Goal: Information Seeking & Learning: Learn about a topic

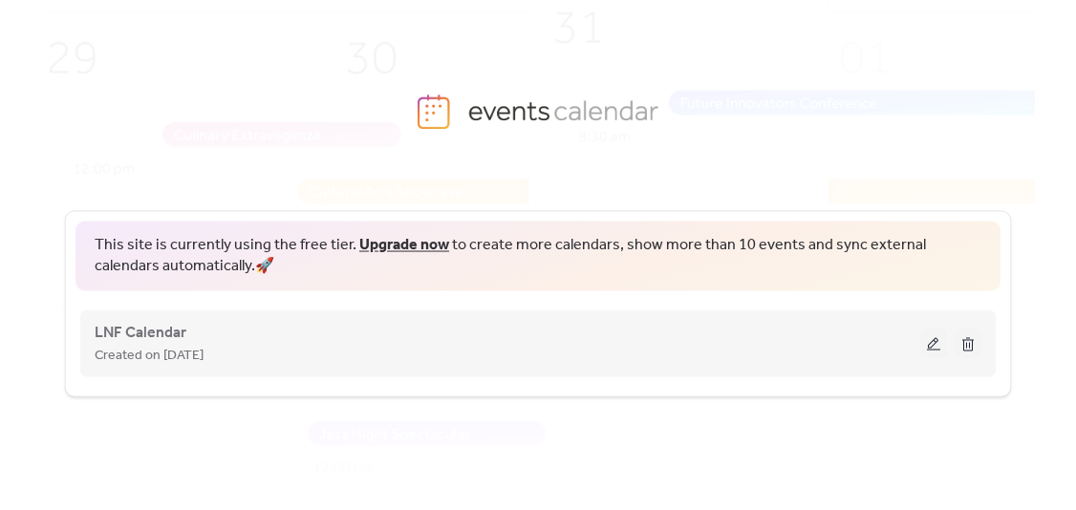
click at [933, 341] on button at bounding box center [933, 343] width 27 height 29
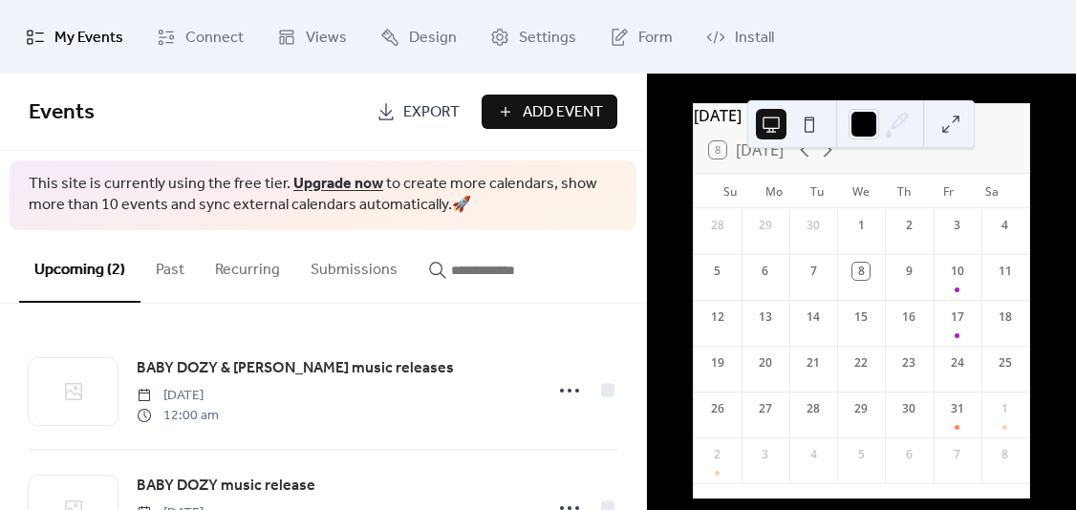
scroll to position [102, 0]
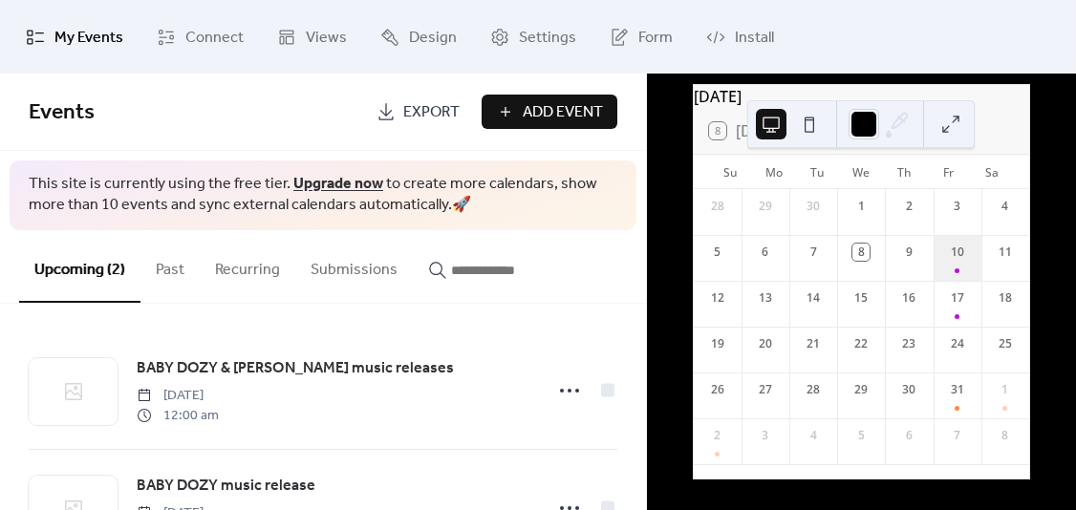
click at [959, 278] on div "10" at bounding box center [958, 258] width 48 height 46
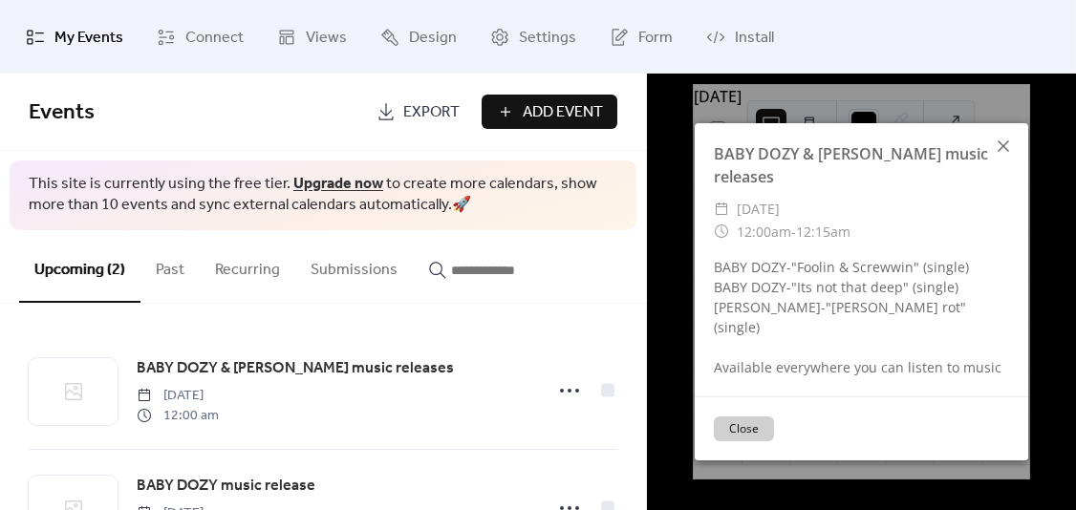
click at [1007, 158] on icon at bounding box center [1003, 146] width 23 height 23
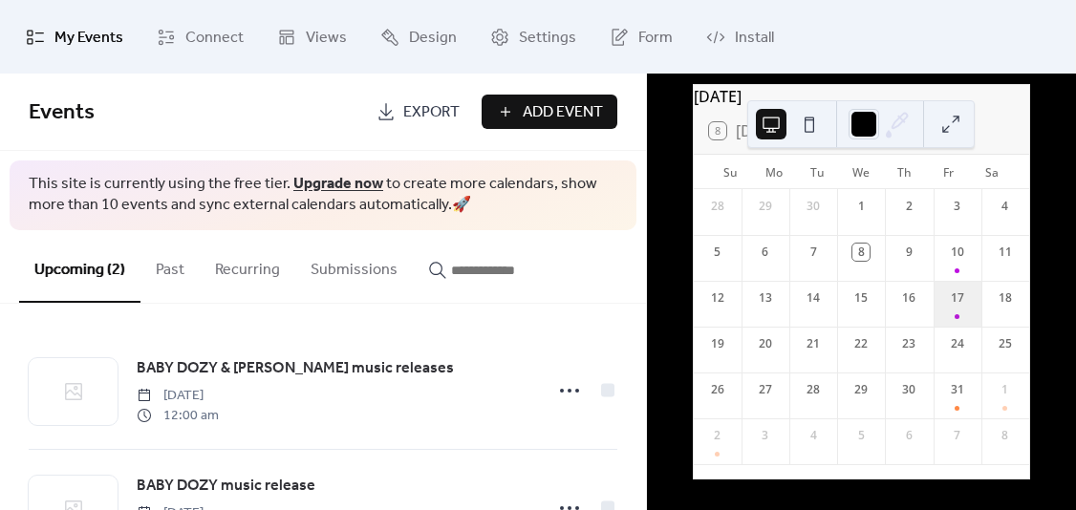
click at [944, 316] on div "17" at bounding box center [958, 304] width 48 height 46
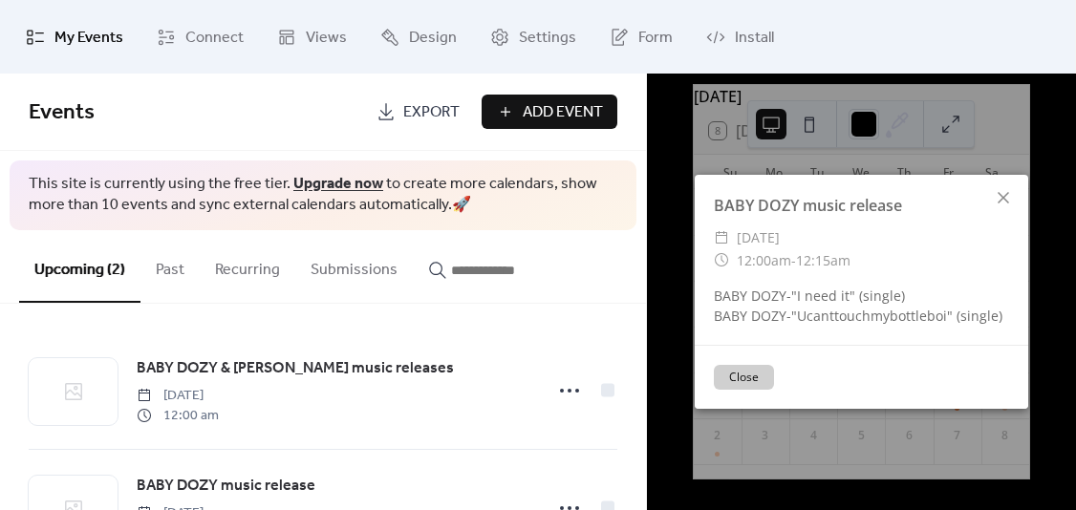
click at [984, 239] on div "​ Friday, October 17, 2025" at bounding box center [861, 237] width 295 height 23
click at [1024, 218] on div "BABY DOZY music release ​ Friday, October 17, 2025 ​ 12:00am - 12:15am BABY DOZ…" at bounding box center [862, 260] width 334 height 171
click at [1003, 201] on icon at bounding box center [1003, 197] width 23 height 23
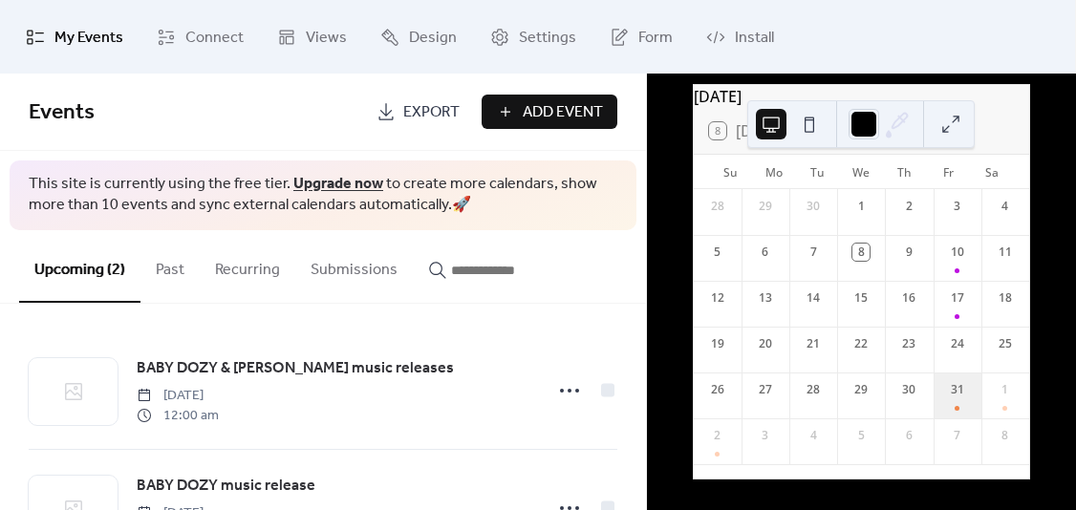
click at [951, 400] on div "31" at bounding box center [958, 396] width 48 height 46
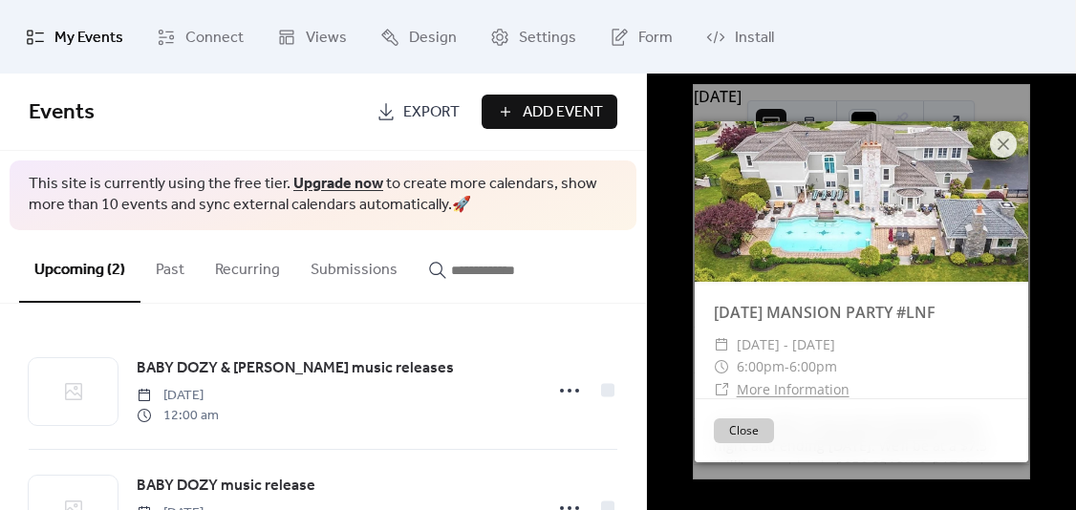
scroll to position [48, 0]
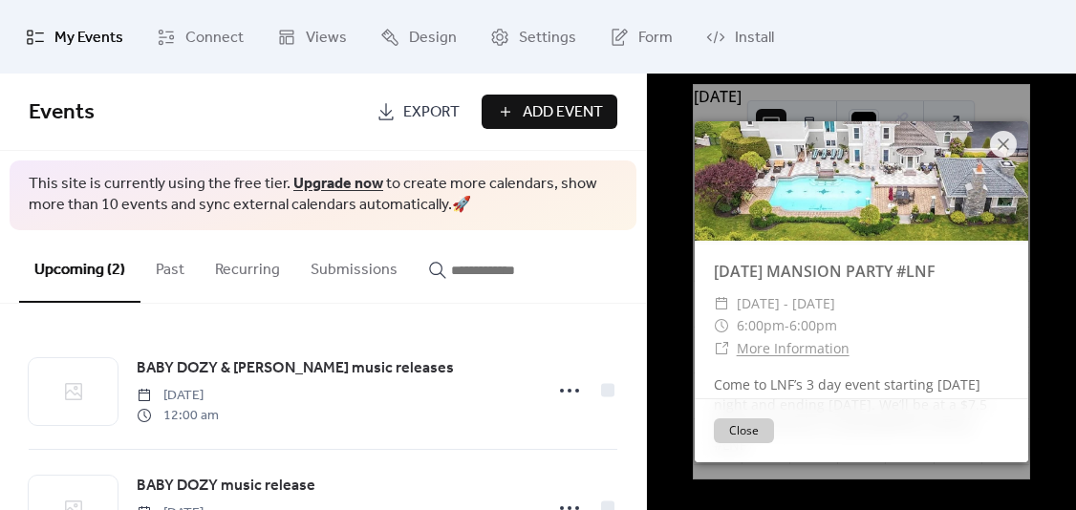
click at [814, 355] on link "More Information" at bounding box center [793, 348] width 113 height 18
